Goal: Check status: Check status

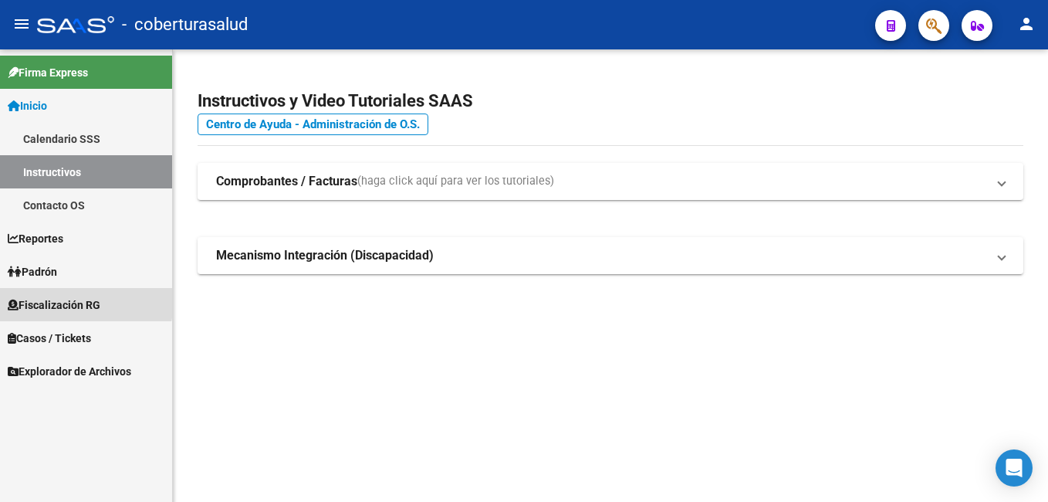
click at [31, 298] on span "Fiscalización RG" at bounding box center [54, 304] width 93 height 17
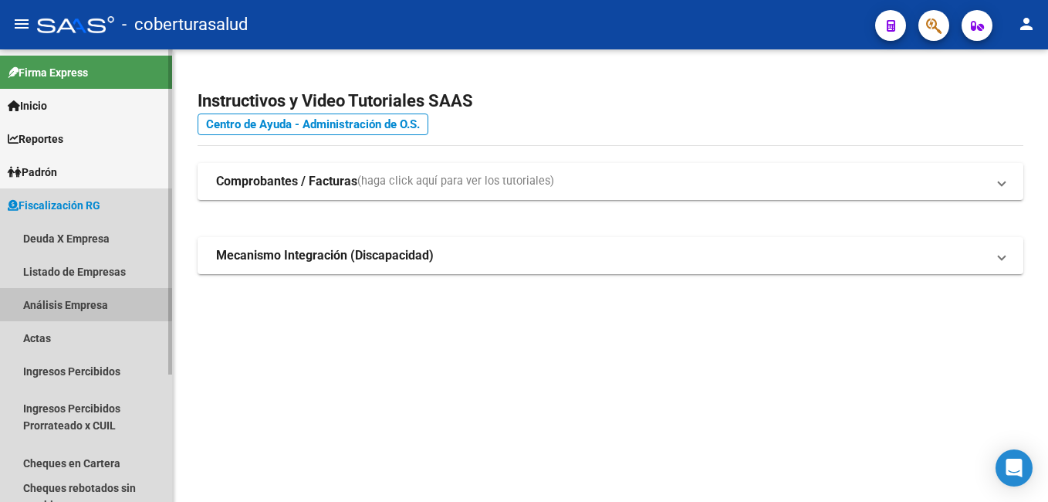
click at [42, 301] on link "Análisis Empresa" at bounding box center [86, 304] width 172 height 33
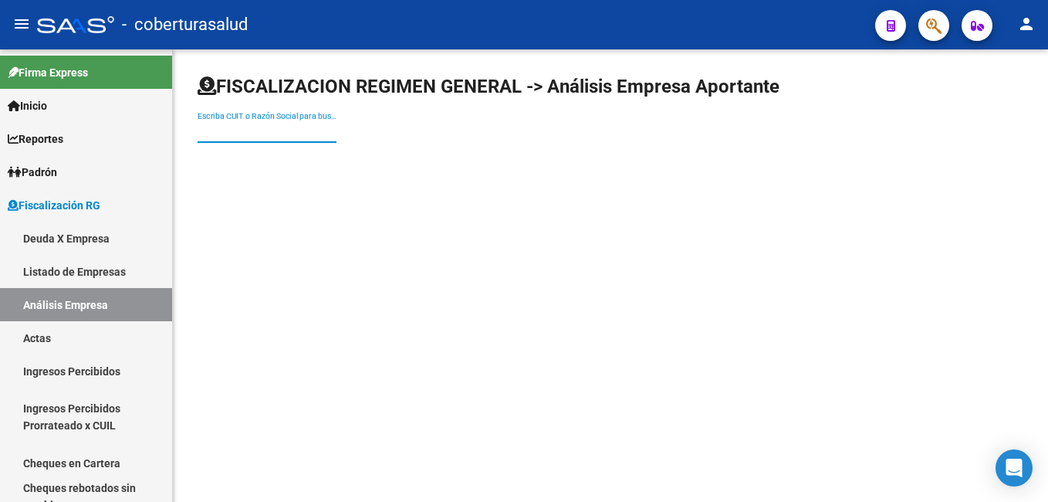
click at [215, 129] on input "Escriba CUIT o Razón Social para buscar" at bounding box center [267, 131] width 139 height 13
paste input "30709586668"
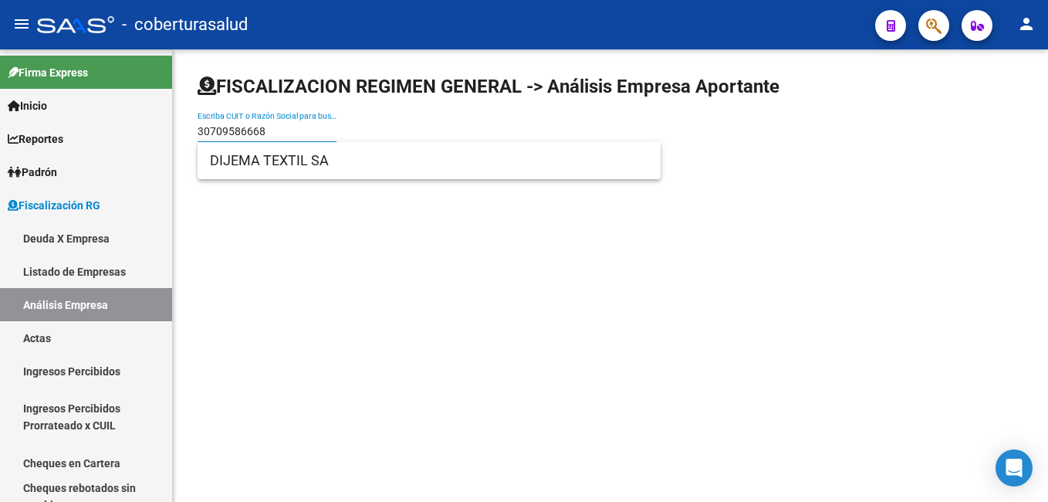
type input "30709586668"
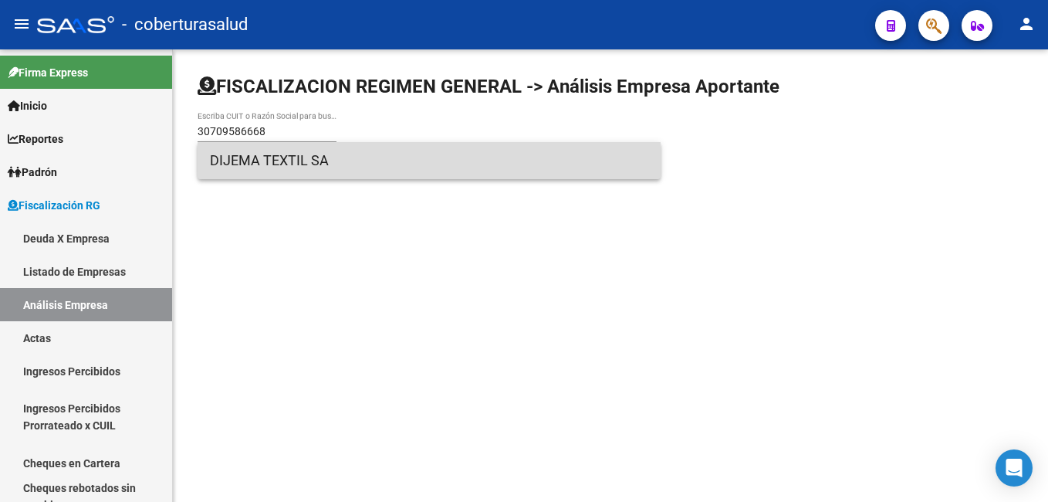
click at [239, 161] on span "DIJEMA TEXTIL SA" at bounding box center [429, 160] width 439 height 37
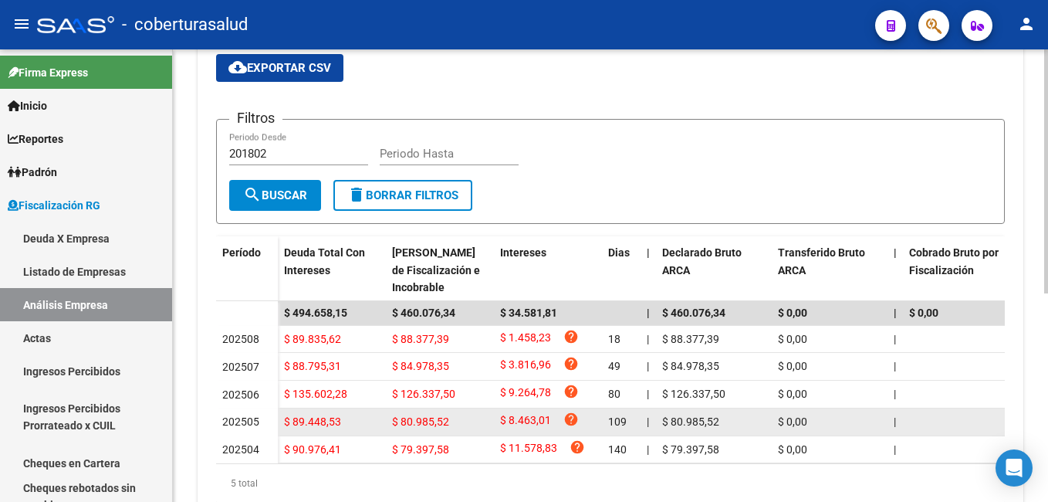
scroll to position [232, 0]
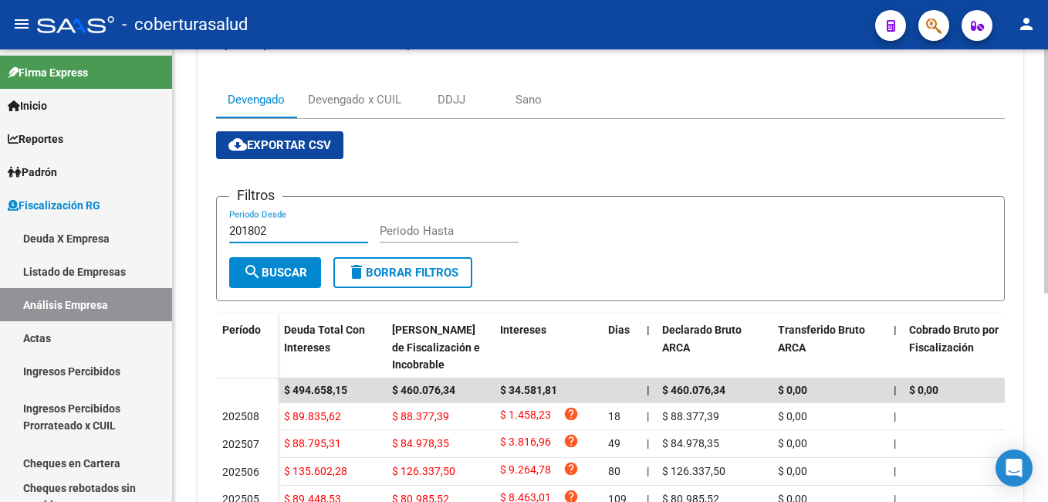
drag, startPoint x: 285, startPoint y: 226, endPoint x: 223, endPoint y: 225, distance: 61.8
click at [223, 225] on form "Filtros 201802 Periodo Desde Periodo Hasta search Buscar delete Borrar Filtros" at bounding box center [610, 248] width 789 height 105
type input "202508"
click at [388, 232] on input "Periodo Hasta" at bounding box center [449, 231] width 139 height 14
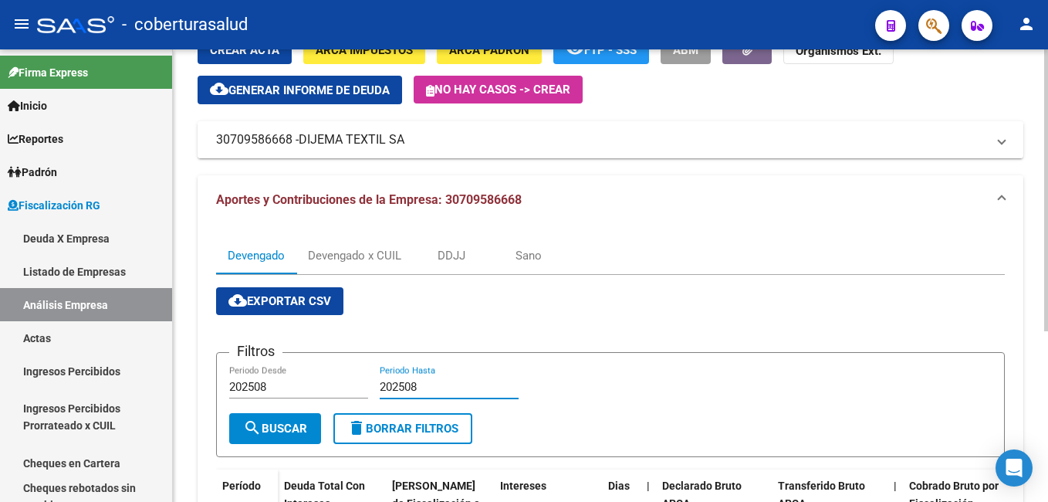
scroll to position [42, 0]
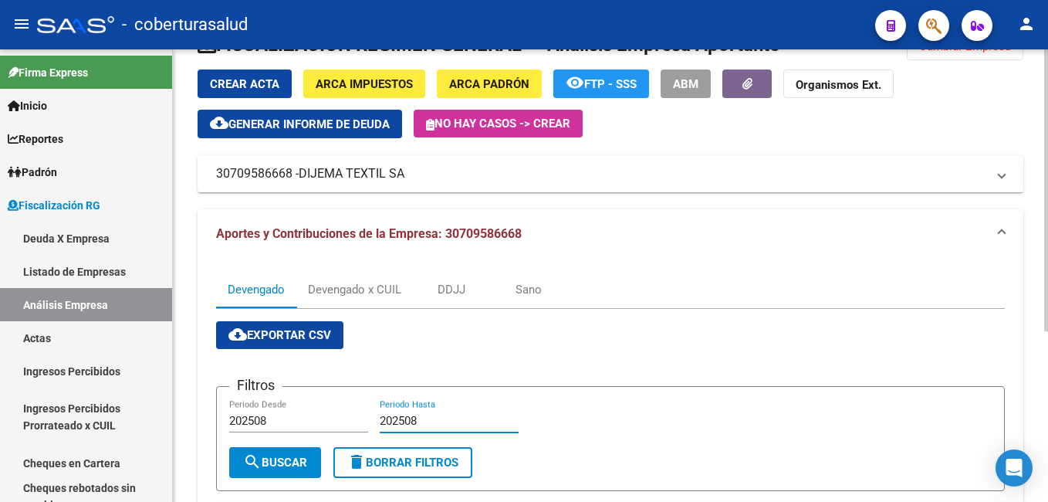
type input "202508"
click at [326, 285] on div "Devengado x CUIL" at bounding box center [354, 289] width 93 height 17
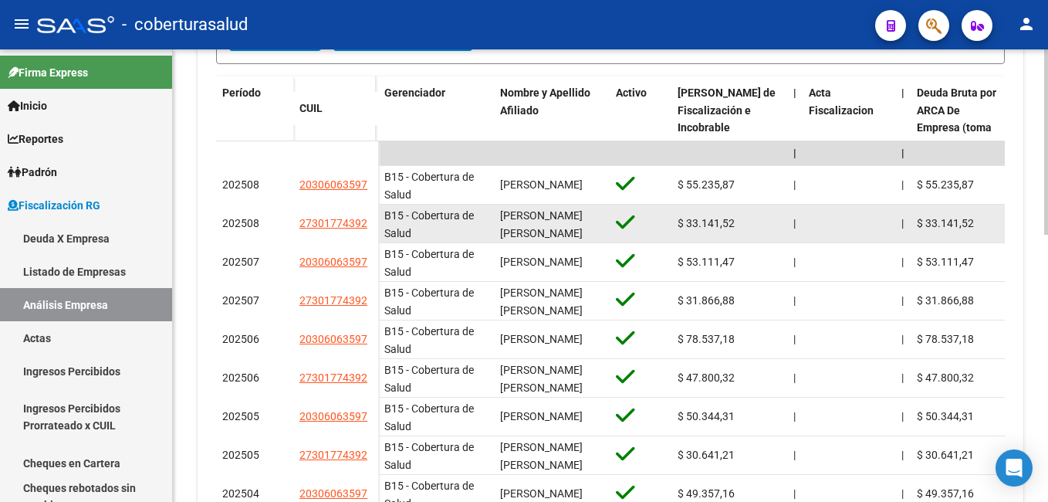
scroll to position [463, 0]
